Goal: Task Accomplishment & Management: Use online tool/utility

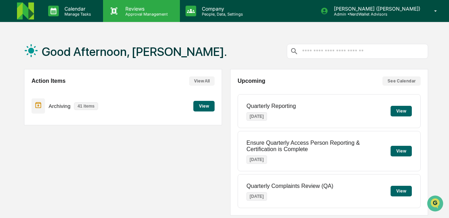
click at [140, 12] on p "Approval Management" at bounding box center [146, 14] width 52 height 5
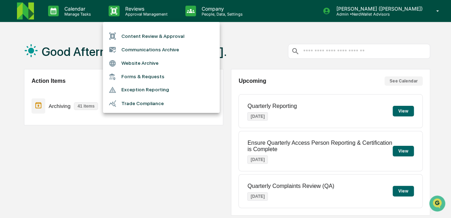
click at [140, 37] on li "Content Review & Approval" at bounding box center [161, 35] width 117 height 13
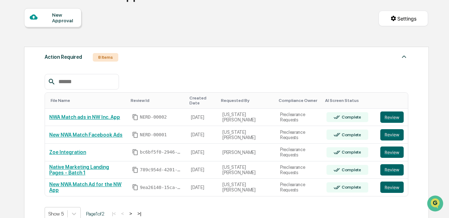
scroll to position [71, 0]
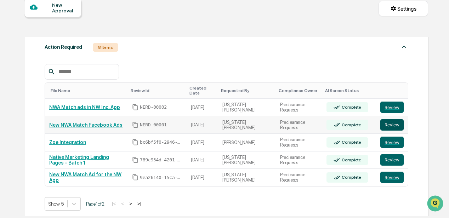
click at [394, 120] on button "Review" at bounding box center [391, 124] width 23 height 11
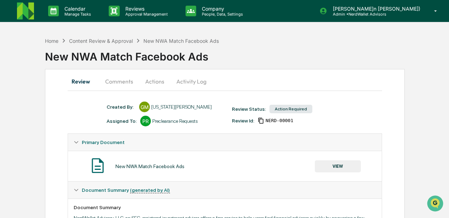
click at [119, 82] on button "Comments" at bounding box center [119, 81] width 39 height 17
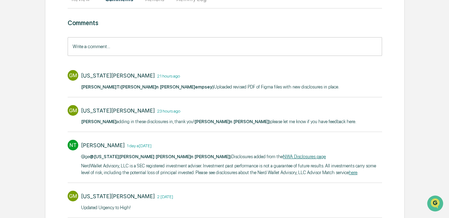
scroll to position [59, 0]
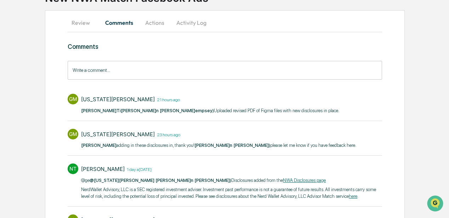
click at [78, 23] on button "Review" at bounding box center [84, 22] width 32 height 17
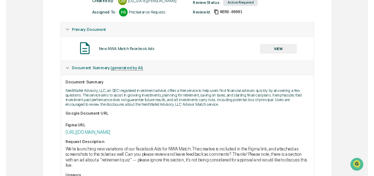
scroll to position [106, 0]
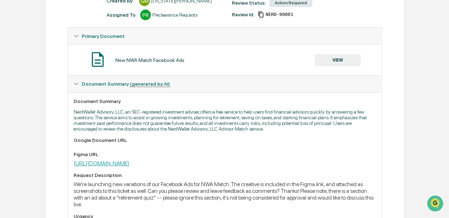
click at [129, 166] on link "https://www.figma.com/design/4WlCGede307jP90Y1D7bLu/NWA---NWWP---Designs---Hand…" at bounding box center [102, 163] width 56 height 7
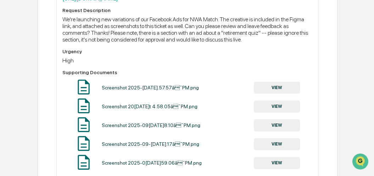
scroll to position [295, 0]
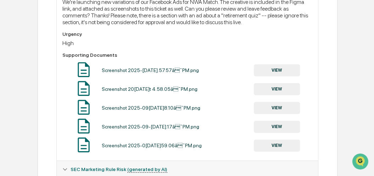
click at [278, 76] on button "VIEW" at bounding box center [277, 70] width 46 height 12
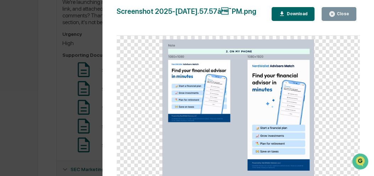
scroll to position [342, 0]
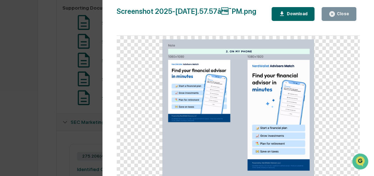
click at [294, 16] on div "Download" at bounding box center [292, 14] width 29 height 7
click at [61, 93] on div "Version History 09/15/2025, 08:59 PM Georgia McIntyre Screenshot 2025-09-15 at …" at bounding box center [187, 88] width 374 height 176
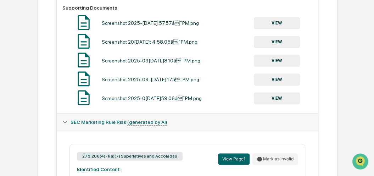
click at [271, 104] on button "VIEW" at bounding box center [277, 98] width 46 height 12
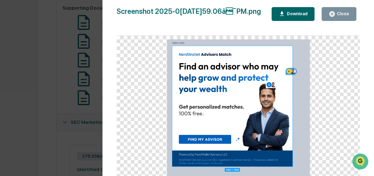
click at [288, 71] on img at bounding box center [238, 109] width 143 height 140
click at [63, 83] on div "Version History 09/15/2025, 08:59 PM Georgia McIntyre Screenshot 2025-09-15 at …" at bounding box center [187, 88] width 374 height 176
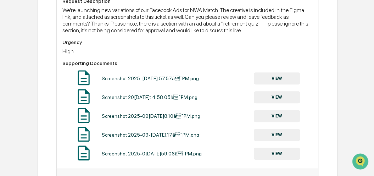
scroll to position [295, 0]
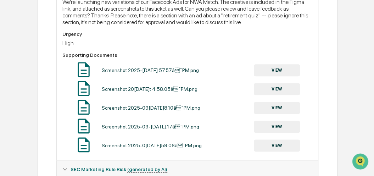
click at [276, 132] on button "VIEW" at bounding box center [277, 126] width 46 height 12
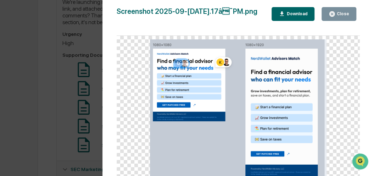
click at [52, 71] on div "Version History 09/15/2025, 08:59 PM Georgia McIntyre Screenshot 2025-09-15 at …" at bounding box center [187, 88] width 374 height 176
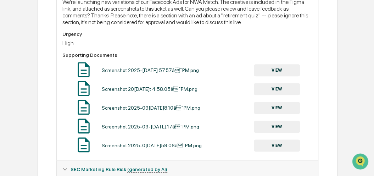
click at [261, 114] on button "VIEW" at bounding box center [277, 108] width 46 height 12
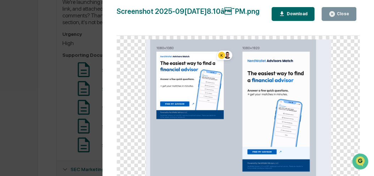
click at [52, 98] on div "Version History 09/15/2025, 08:59 PM Georgia McIntyre Screenshot 2025-09-15 at …" at bounding box center [187, 88] width 374 height 176
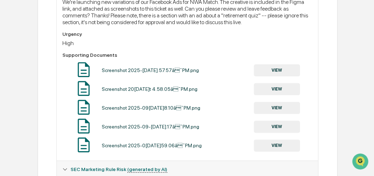
click at [273, 95] on button "VIEW" at bounding box center [277, 89] width 46 height 12
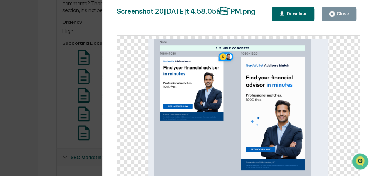
scroll to position [248, 0]
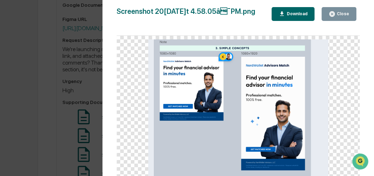
click at [35, 96] on div "Version History 09/15/2025, 08:59 PM Georgia McIntyre Screenshot 2025-09-15 at …" at bounding box center [187, 88] width 374 height 176
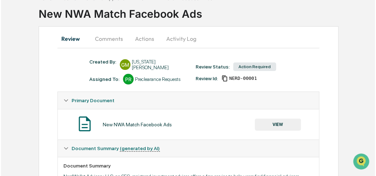
scroll to position [0, 0]
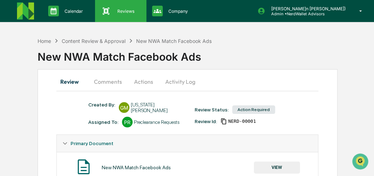
click at [130, 13] on div "Reviews Approval Management" at bounding box center [120, 11] width 44 height 11
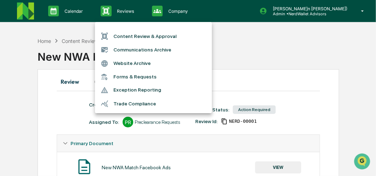
drag, startPoint x: 246, startPoint y: 77, endPoint x: 242, endPoint y: 75, distance: 4.0
click at [244, 76] on div at bounding box center [188, 88] width 376 height 176
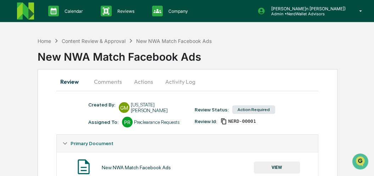
click at [147, 83] on button "Actions" at bounding box center [143, 81] width 32 height 17
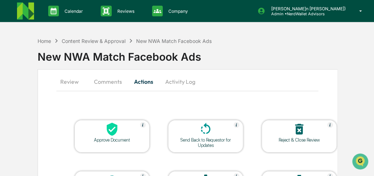
click at [121, 131] on div at bounding box center [111, 129] width 71 height 15
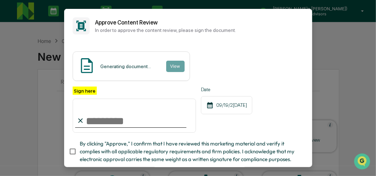
click at [140, 123] on input "Sign here" at bounding box center [135, 115] width 124 height 34
type input "**********"
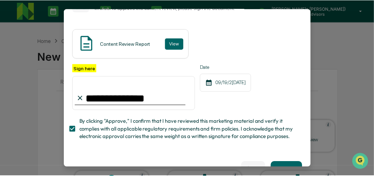
scroll to position [41, 0]
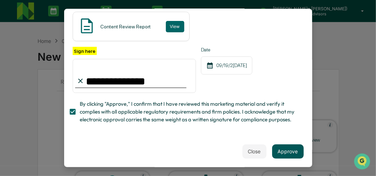
click at [273, 149] on button "Approve" at bounding box center [288, 151] width 32 height 14
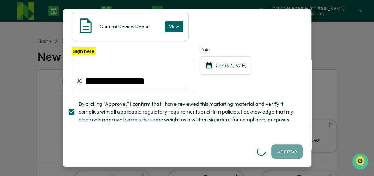
scroll to position [0, 0]
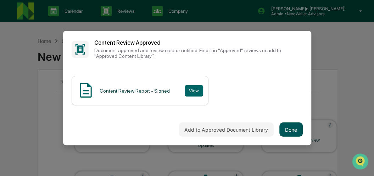
click at [288, 128] on button "Done" at bounding box center [290, 129] width 23 height 14
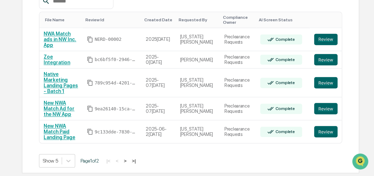
scroll to position [118, 0]
